Goal: Information Seeking & Learning: Learn about a topic

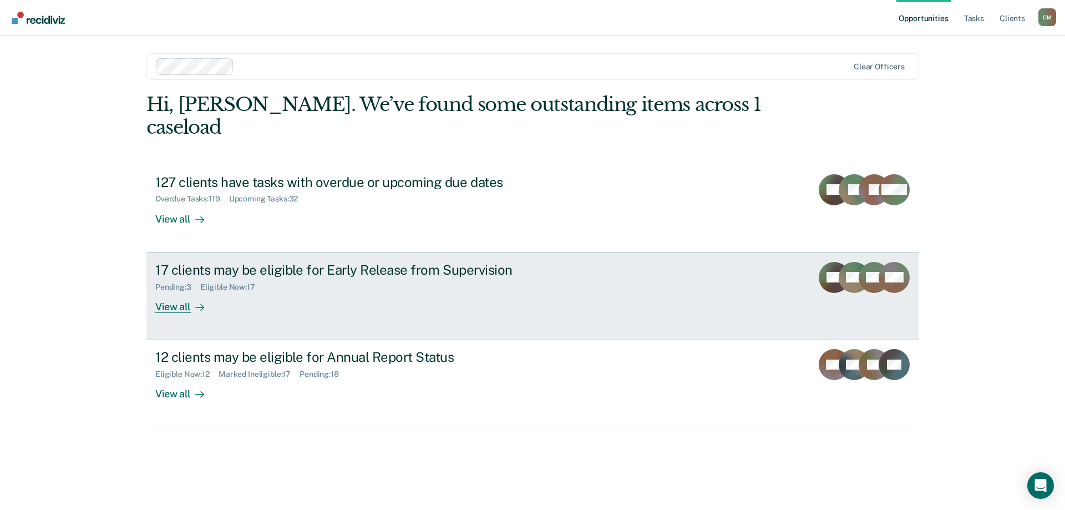
click at [398, 262] on div "17 clients may be eligible for Early Release from Supervision" at bounding box center [349, 270] width 389 height 16
